Goal: Task Accomplishment & Management: Manage account settings

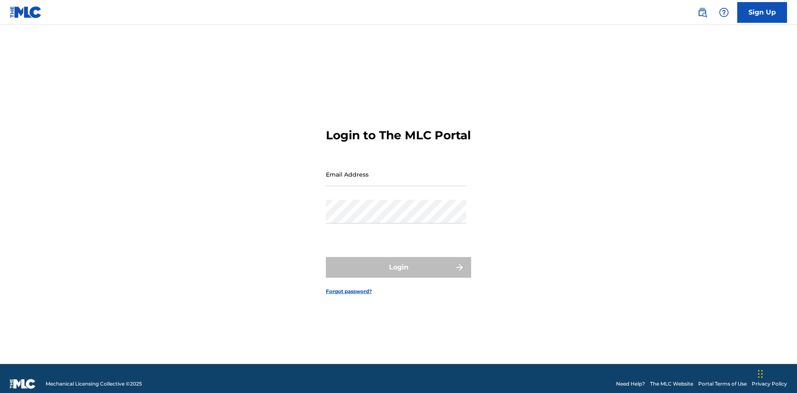
scroll to position [11, 0]
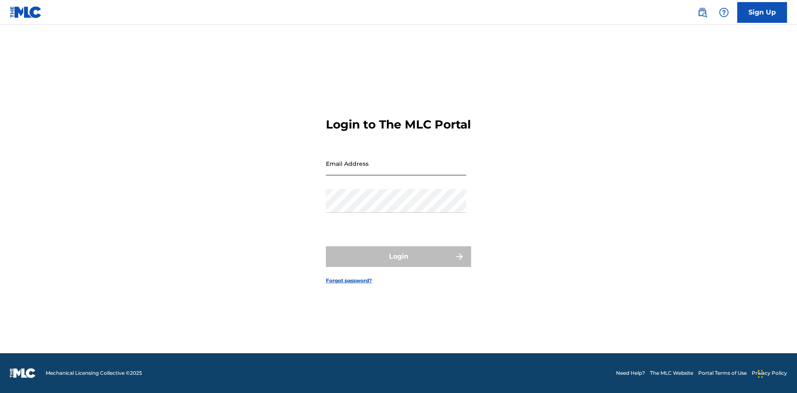
click at [396, 171] on input "Email Address" at bounding box center [396, 164] width 140 height 24
type input "a564c57b-42bd-4ee8-bedb-97e8c6a04ce2@mailslurp.net"
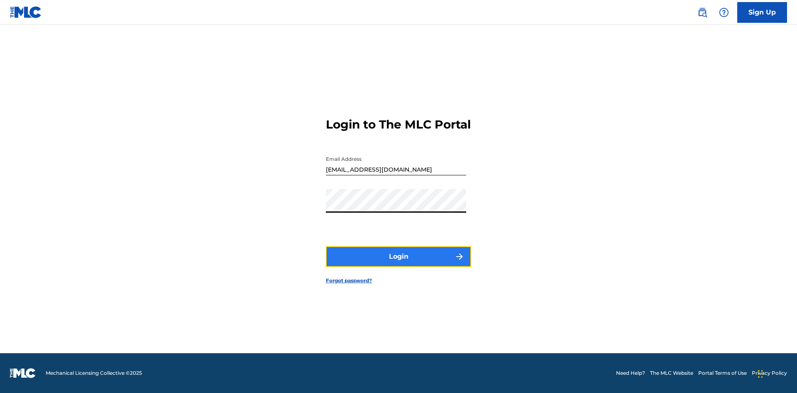
click at [398, 264] on button "Login" at bounding box center [398, 257] width 145 height 21
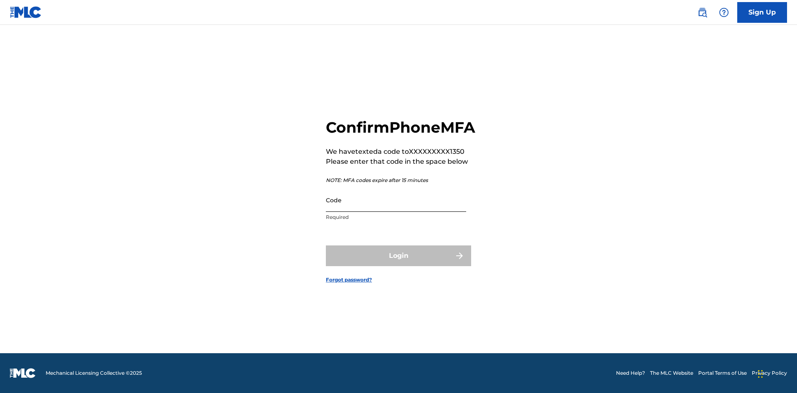
click at [396, 209] on input "Code" at bounding box center [396, 200] width 140 height 24
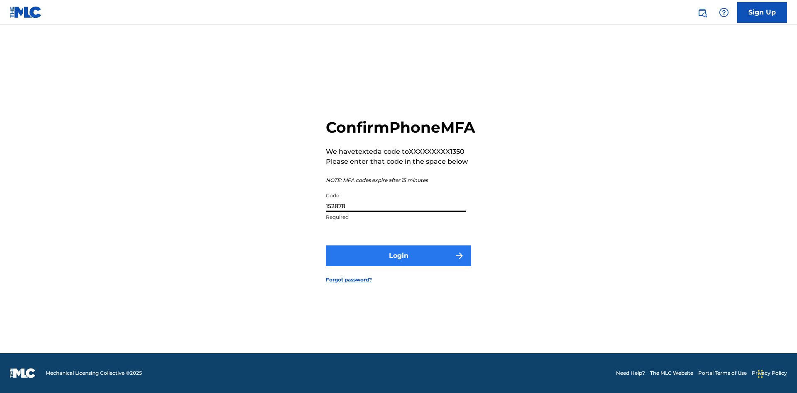
type input "152878"
click at [398, 265] on button "Login" at bounding box center [398, 256] width 145 height 21
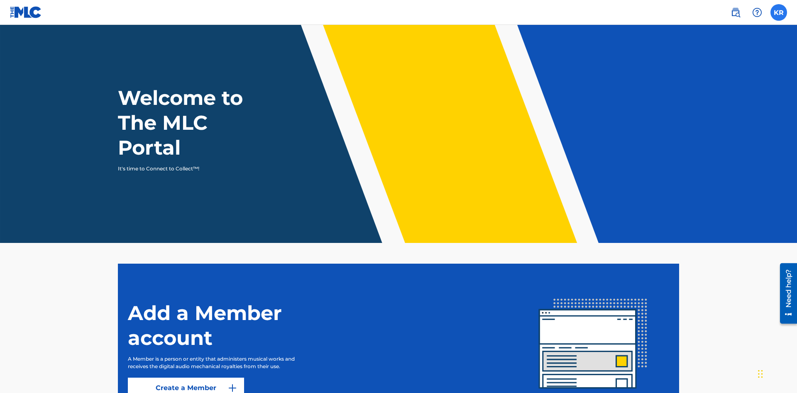
click at [779, 12] on label at bounding box center [778, 12] width 17 height 17
click at [779, 12] on input "KR Krystal Ribble a564c57b-42bd-4ee8-bedb-97e8c6a04ce2@mailslurp.net Notificati…" at bounding box center [779, 12] width 0 height 0
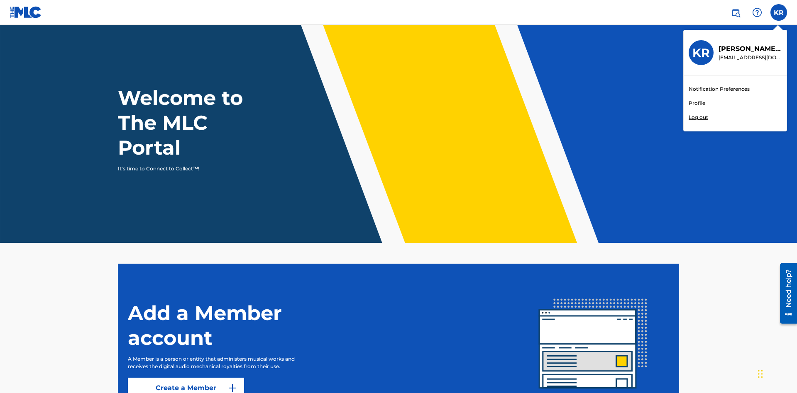
scroll to position [50, 0]
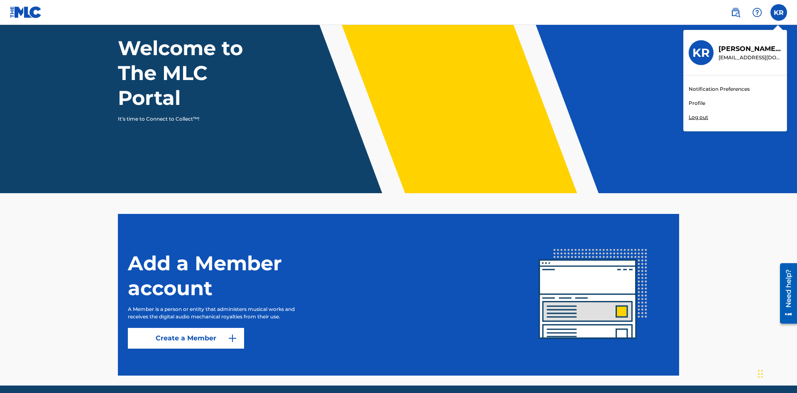
click at [696, 103] on link "Profile" at bounding box center [697, 103] width 17 height 7
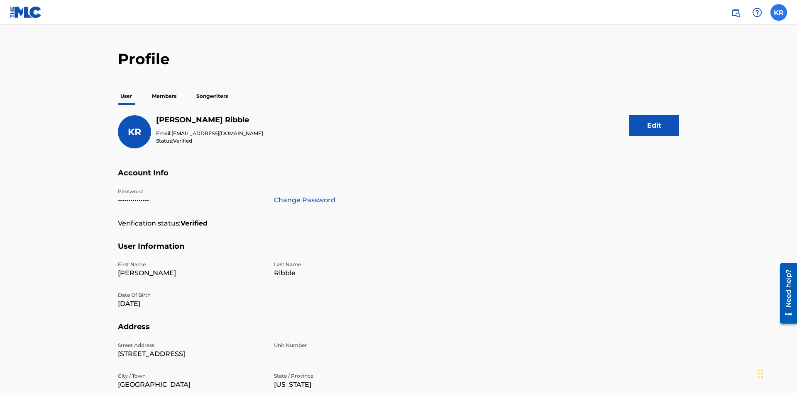
scroll to position [160, 0]
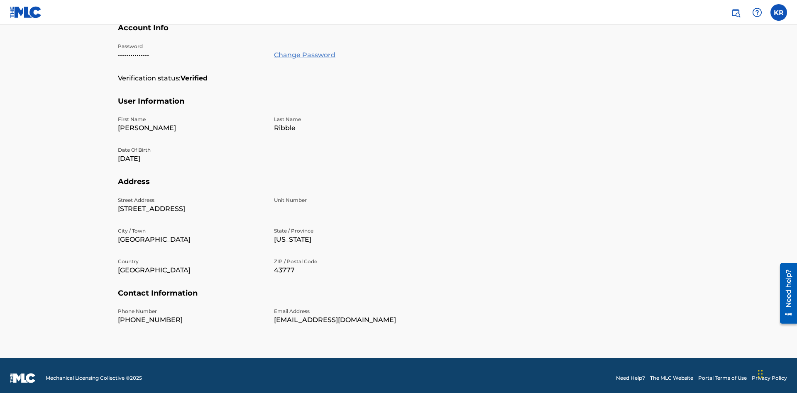
click at [304, 55] on link "Change Password" at bounding box center [304, 55] width 61 height 10
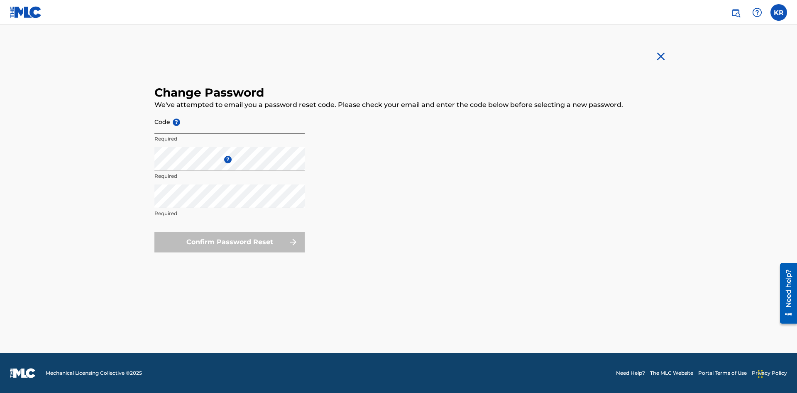
click at [230, 122] on input "Code ?" at bounding box center [229, 122] width 150 height 24
type input "e717b5676a1ea52ea0fd476ddb8c57ee"
